Goal: Information Seeking & Learning: Learn about a topic

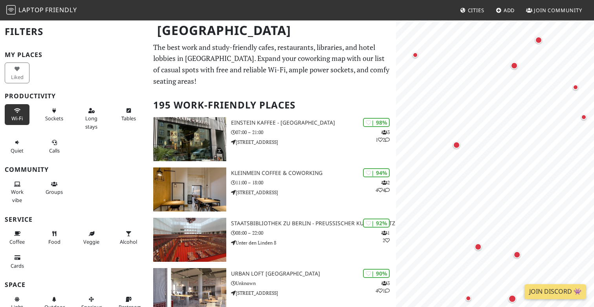
click at [13, 118] on span "Wi-Fi" at bounding box center [16, 118] width 11 height 7
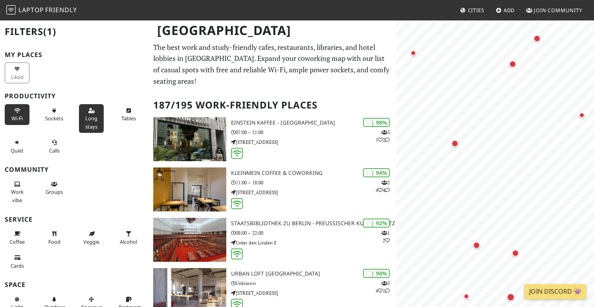
click at [99, 116] on button "Long stays" at bounding box center [91, 118] width 25 height 29
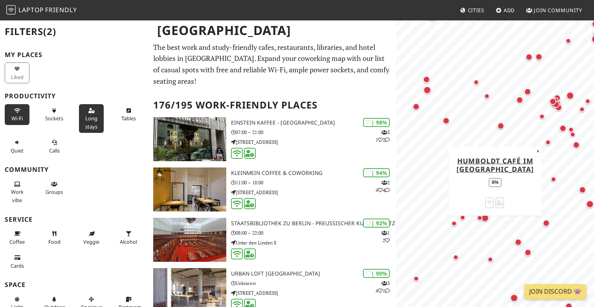
drag, startPoint x: 454, startPoint y: 143, endPoint x: 554, endPoint y: 182, distance: 107.2
click at [555, 183] on div "Map marker" at bounding box center [554, 180] width 9 height 9
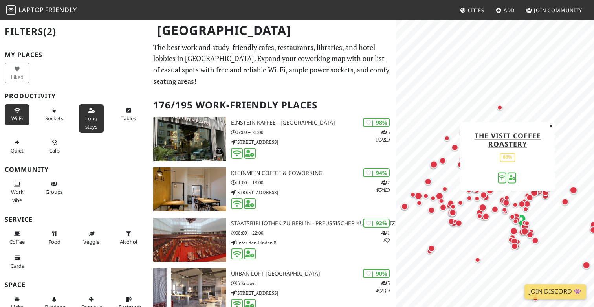
drag, startPoint x: 515, startPoint y: 207, endPoint x: 494, endPoint y: 199, distance: 22.5
click at [502, 199] on div "Map marker" at bounding box center [507, 204] width 10 height 10
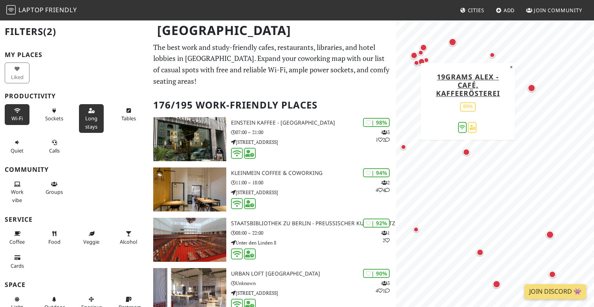
click at [467, 154] on div "Map marker" at bounding box center [466, 151] width 7 height 7
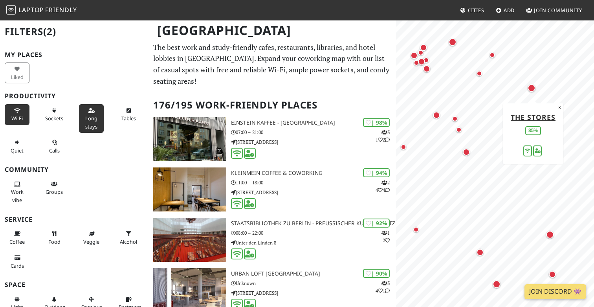
click at [532, 86] on div "Map marker" at bounding box center [531, 88] width 8 height 8
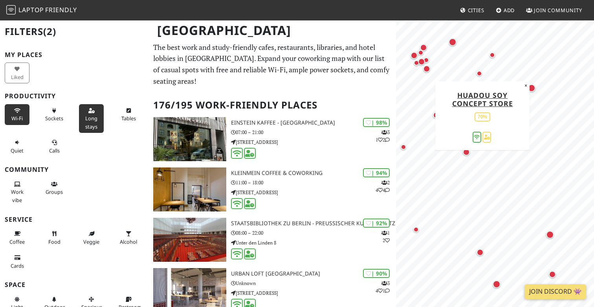
click at [428, 72] on div "Map marker" at bounding box center [428, 70] width 10 height 10
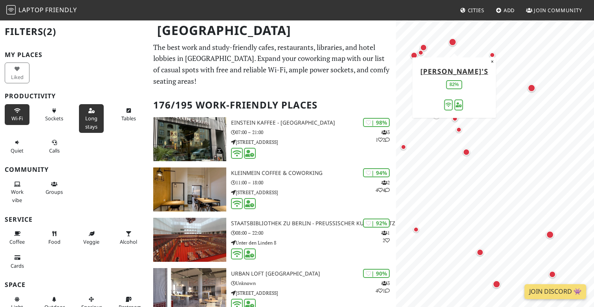
click at [451, 42] on div "Map marker" at bounding box center [452, 42] width 8 height 8
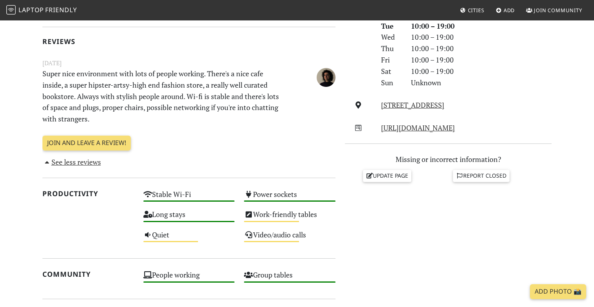
scroll to position [245, 0]
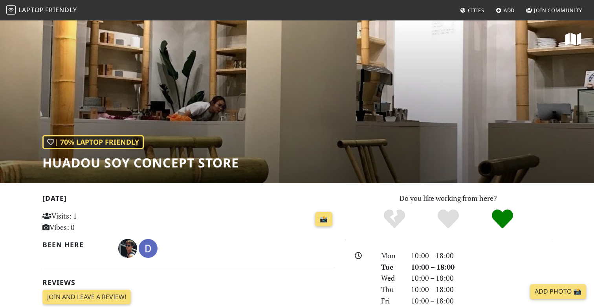
click at [181, 165] on h1 "HUADOU Soy Concept Store" at bounding box center [140, 162] width 196 height 15
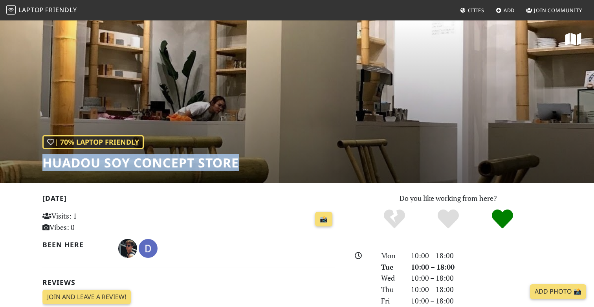
click at [181, 165] on h1 "HUADOU Soy Concept Store" at bounding box center [140, 162] width 196 height 15
copy div "HUADOU Soy Concept Store"
